Goal: Check status: Check status

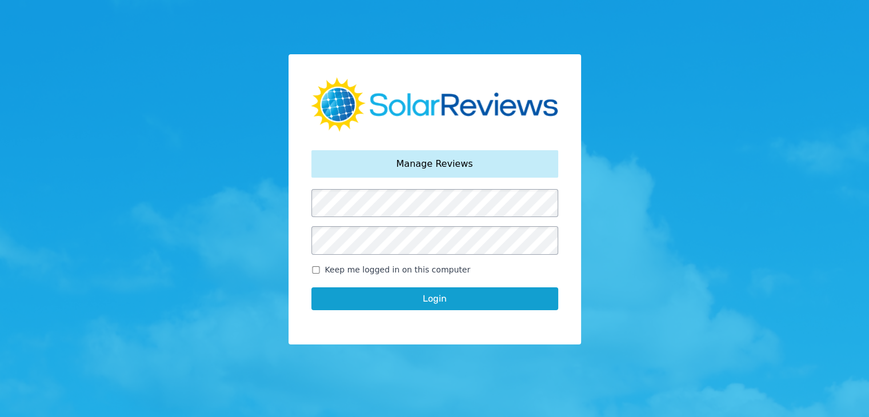
click at [318, 264] on form "Keep me logged in on this computer Login" at bounding box center [435, 255] width 247 height 133
click at [312, 264] on form "Keep me logged in on this computer Login" at bounding box center [435, 255] width 247 height 133
click at [318, 268] on input "Keep me logged in on this computer" at bounding box center [316, 269] width 9 height 7
checkbox input "true"
click at [366, 304] on button "Login" at bounding box center [435, 299] width 247 height 23
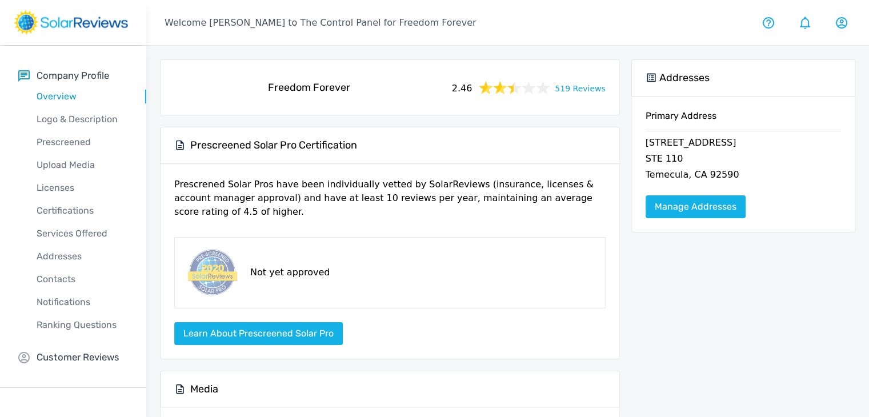
click at [589, 87] on link "519 Reviews" at bounding box center [580, 88] width 50 height 14
